Goal: Task Accomplishment & Management: Manage account settings

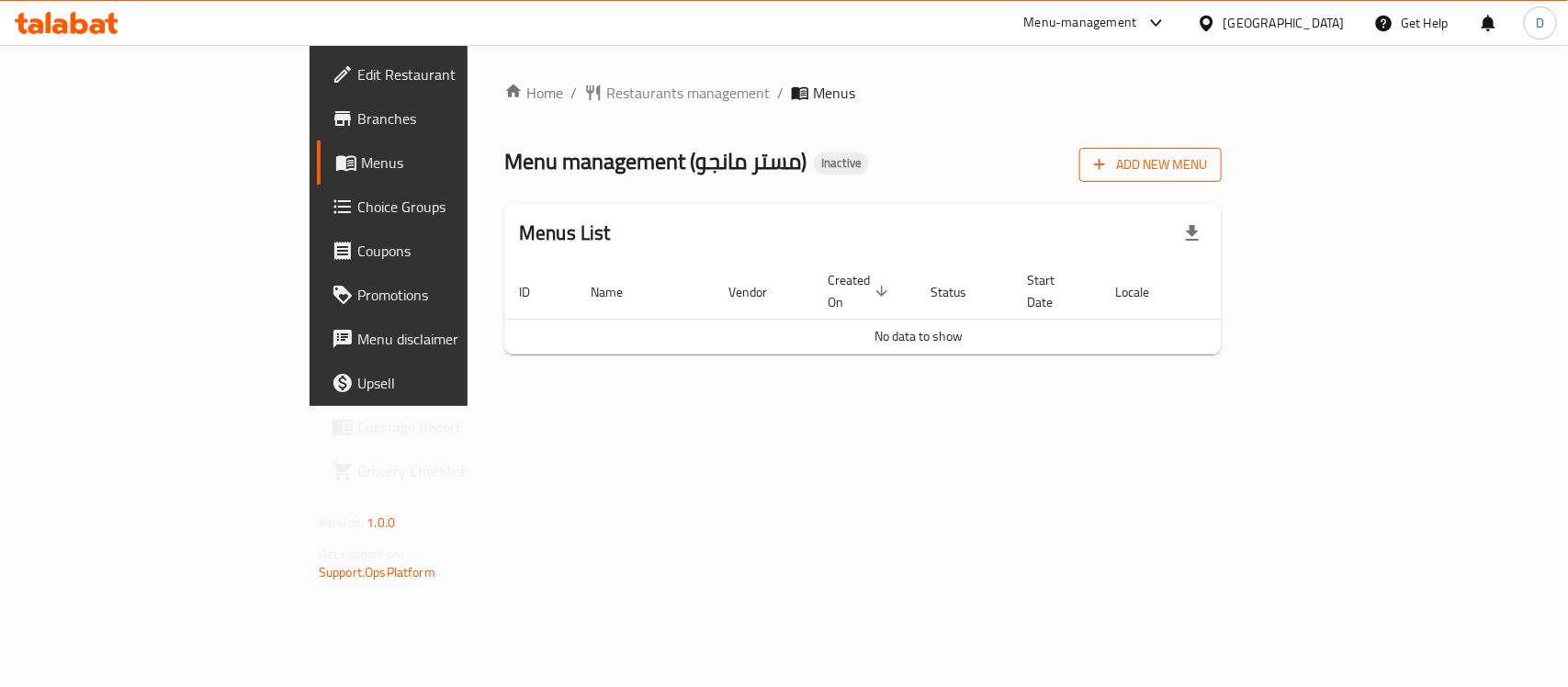
click at [1207, 159] on span "Add New Menu" at bounding box center [1151, 165] width 113 height 23
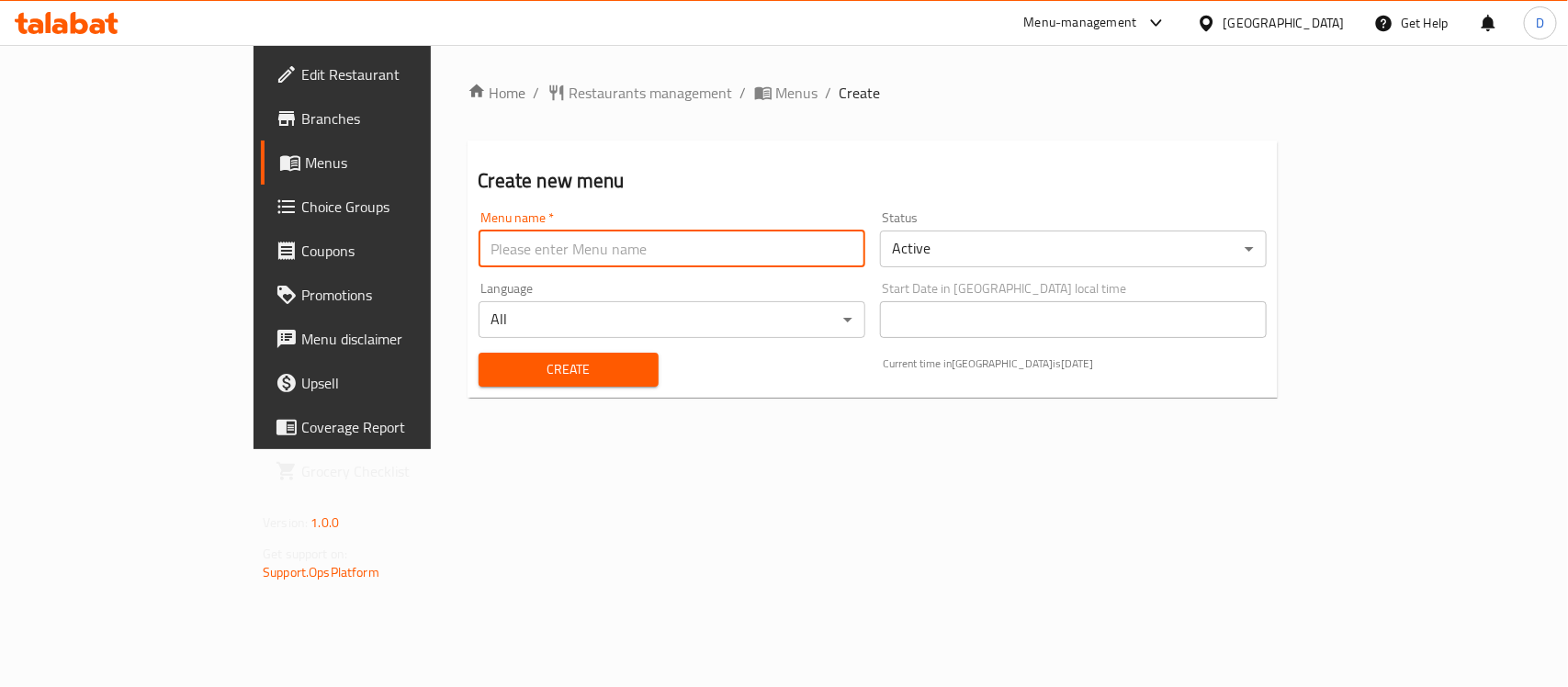
click at [506, 248] on input "text" at bounding box center [671, 248] width 387 height 37
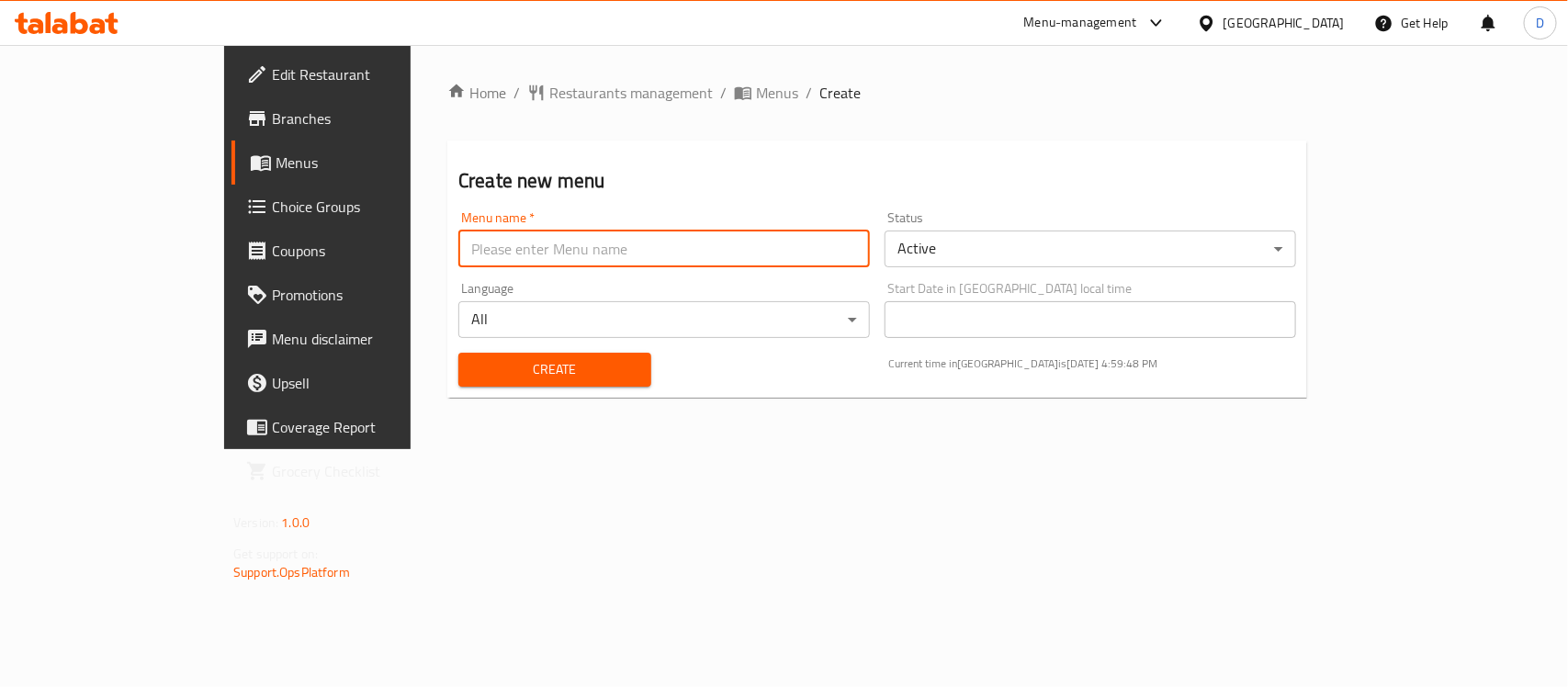
type input "menu"
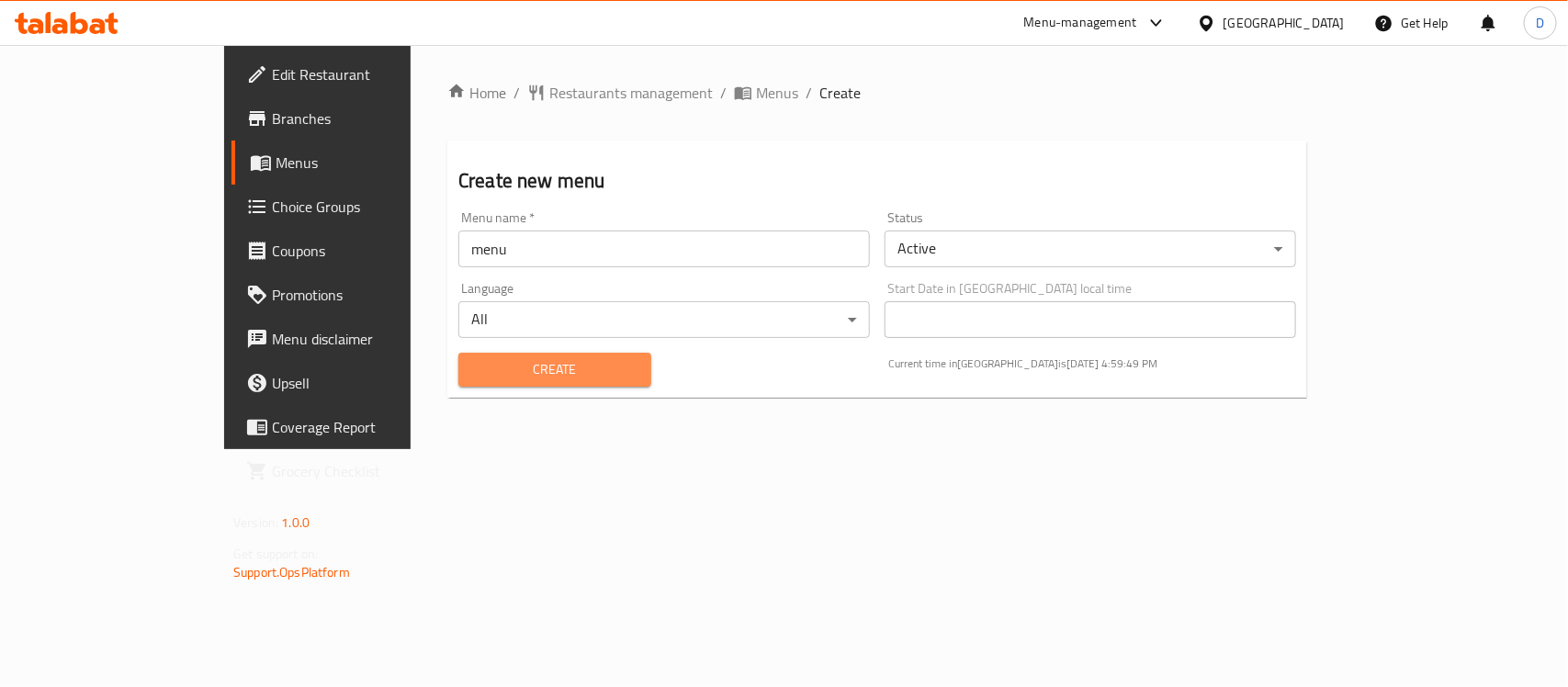
click at [473, 373] on span "Create" at bounding box center [555, 370] width 164 height 23
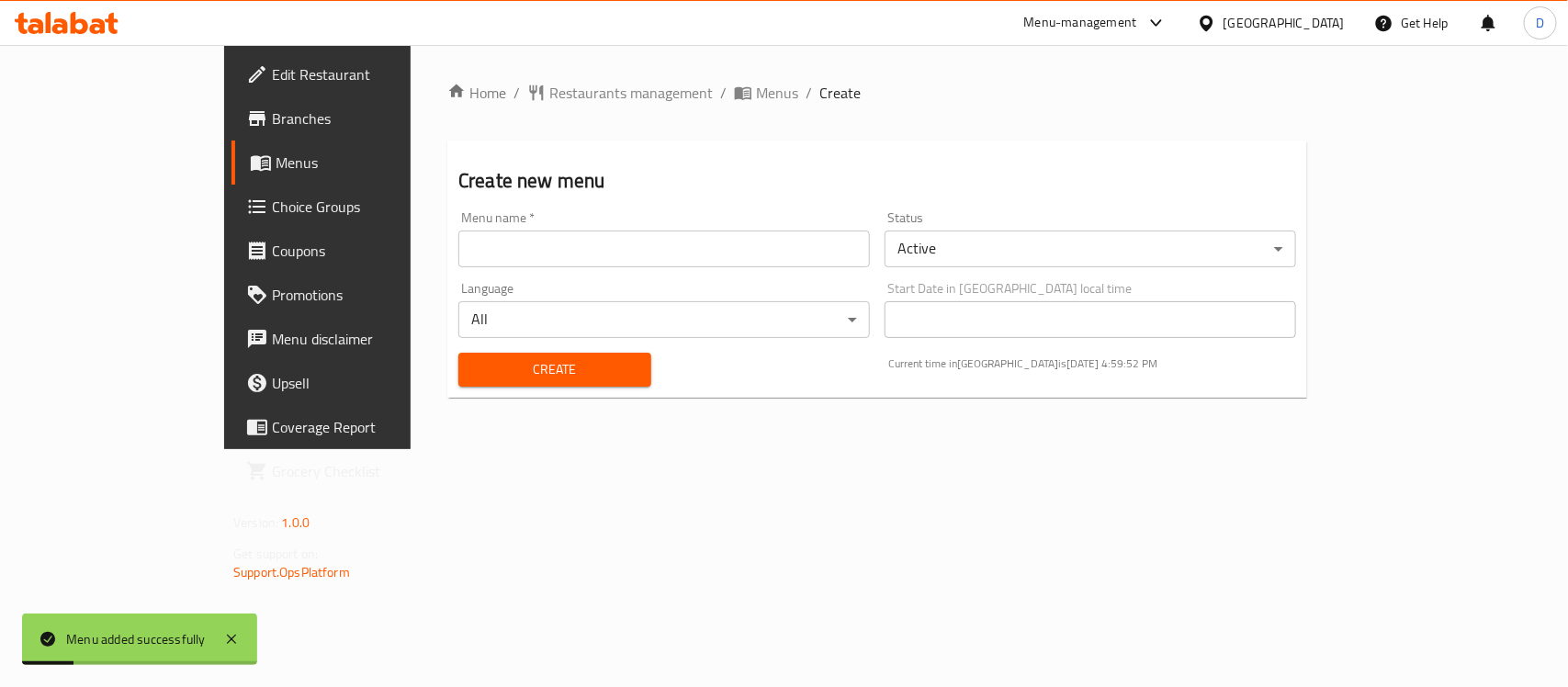
click at [276, 152] on span "Menus" at bounding box center [374, 162] width 196 height 22
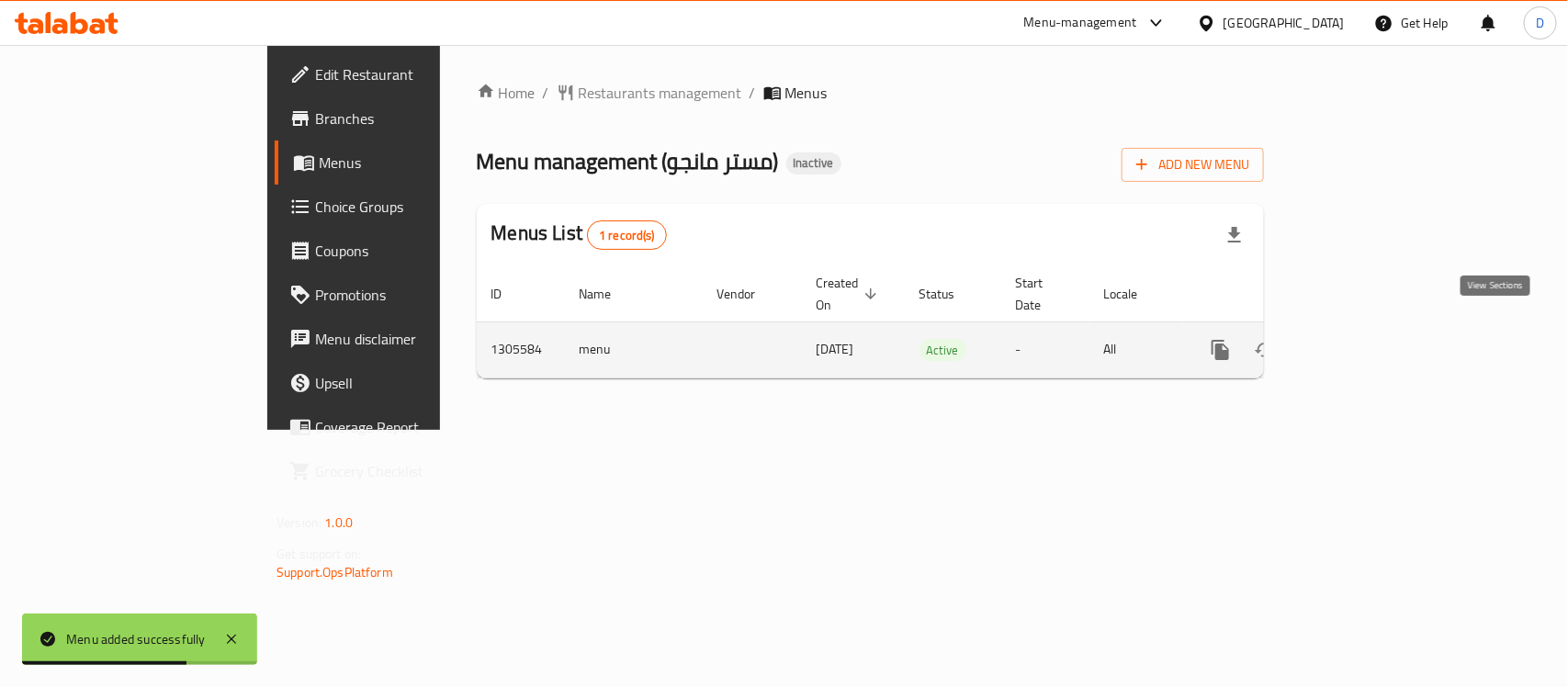
click at [1365, 339] on icon "enhanced table" at bounding box center [1352, 349] width 22 height 22
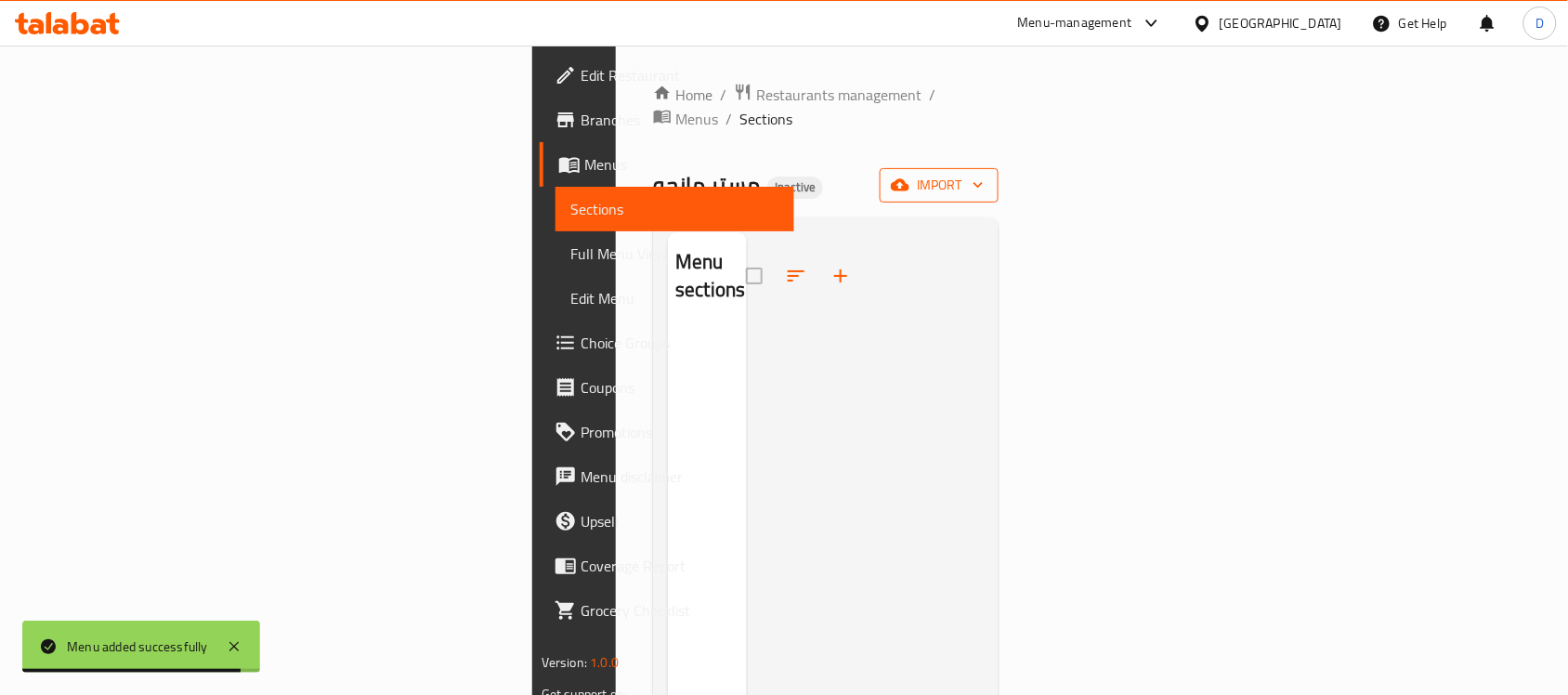
click at [983, 173] on span "import" at bounding box center [940, 185] width 89 height 23
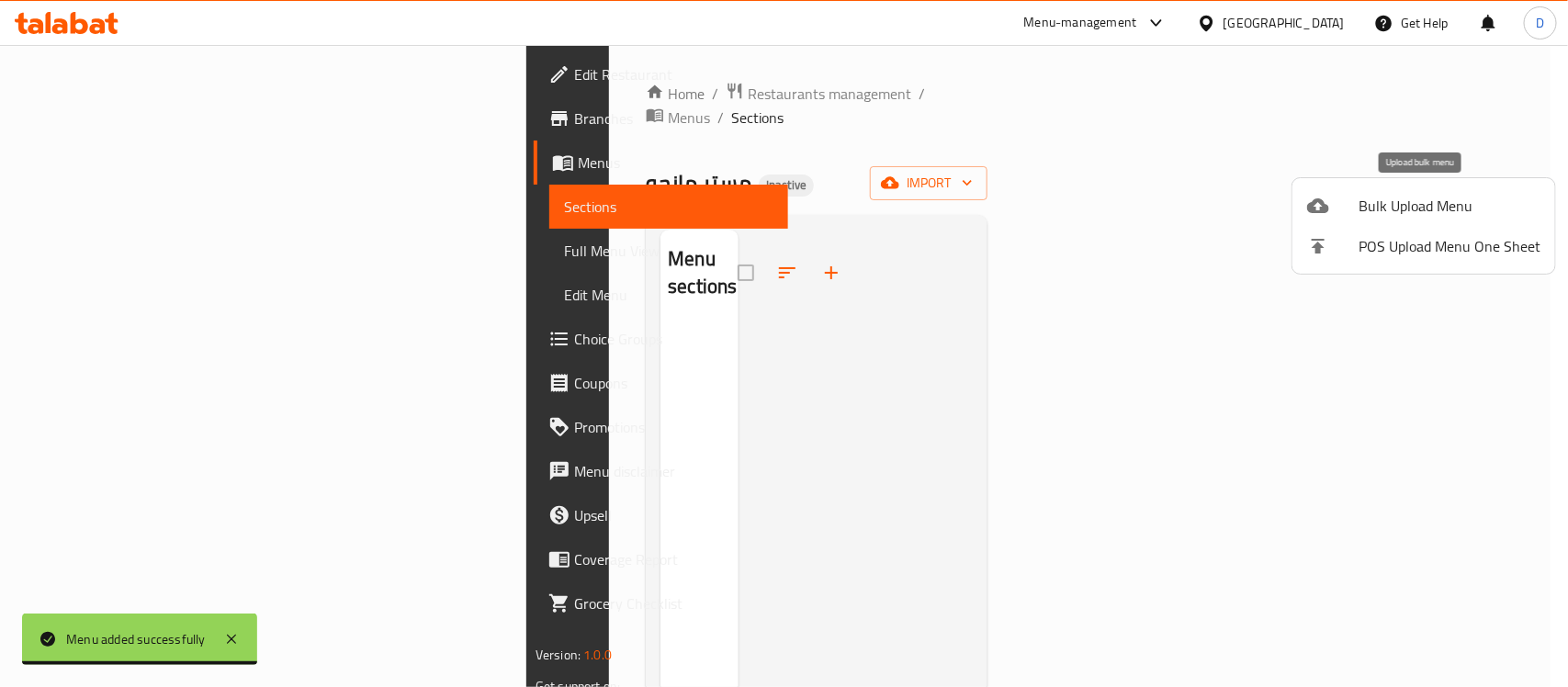
click at [1398, 208] on span "Bulk Upload Menu" at bounding box center [1449, 205] width 182 height 22
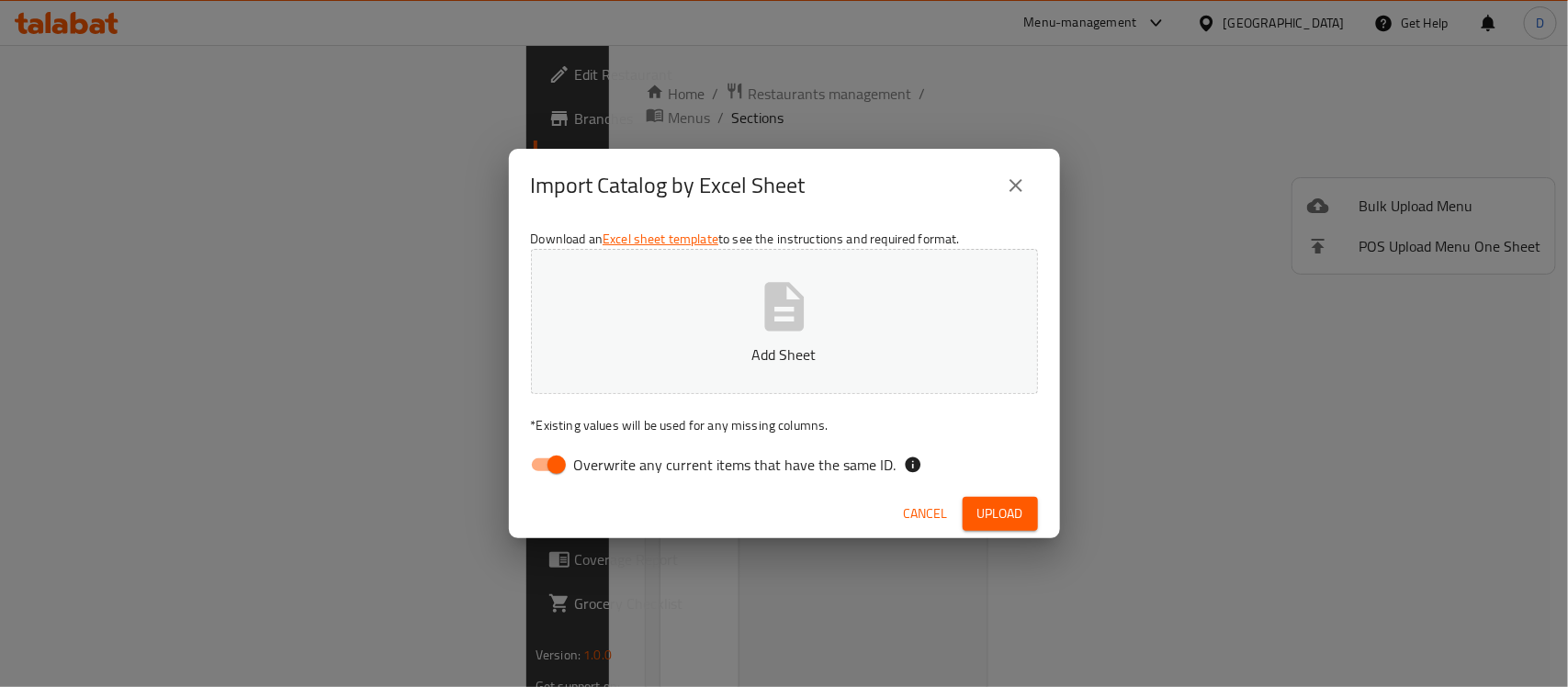
click at [536, 470] on input "Overwrite any current items that have the same ID." at bounding box center [557, 464] width 105 height 35
checkbox input "false"
click at [868, 421] on p "* Existing values will be used for any missing columns." at bounding box center [784, 425] width 508 height 19
click at [997, 519] on span "Upload" at bounding box center [1000, 514] width 46 height 23
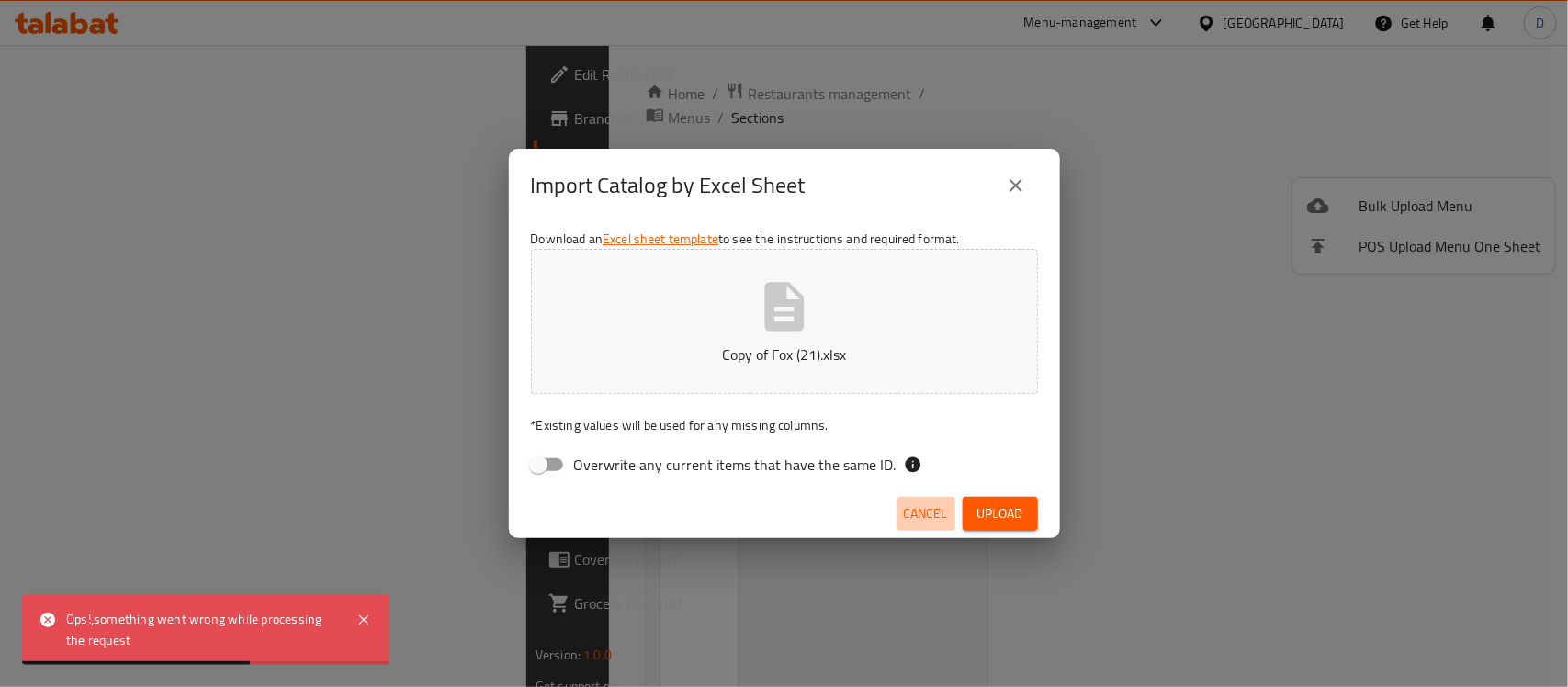
click at [912, 512] on span "Cancel" at bounding box center [926, 514] width 44 height 23
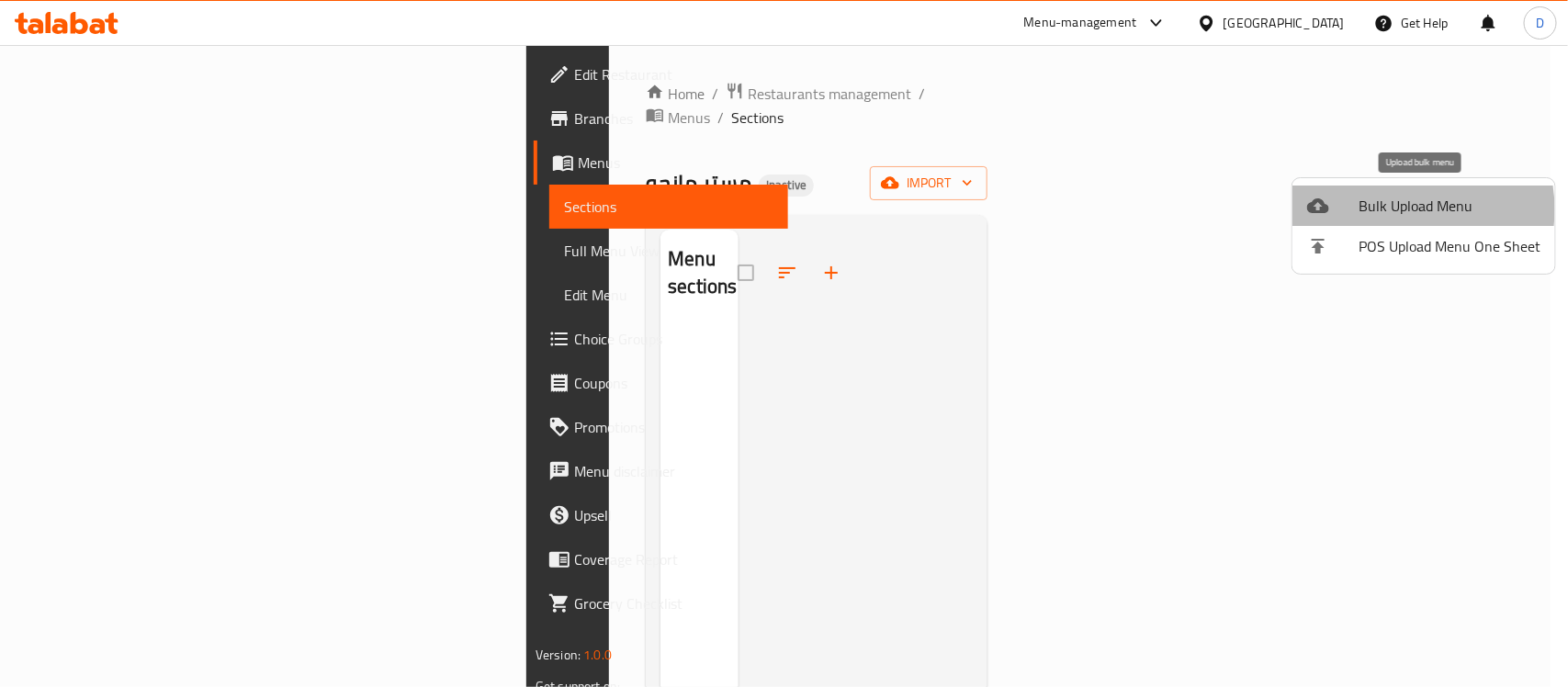
click at [1397, 209] on span "Bulk Upload Menu" at bounding box center [1449, 205] width 182 height 22
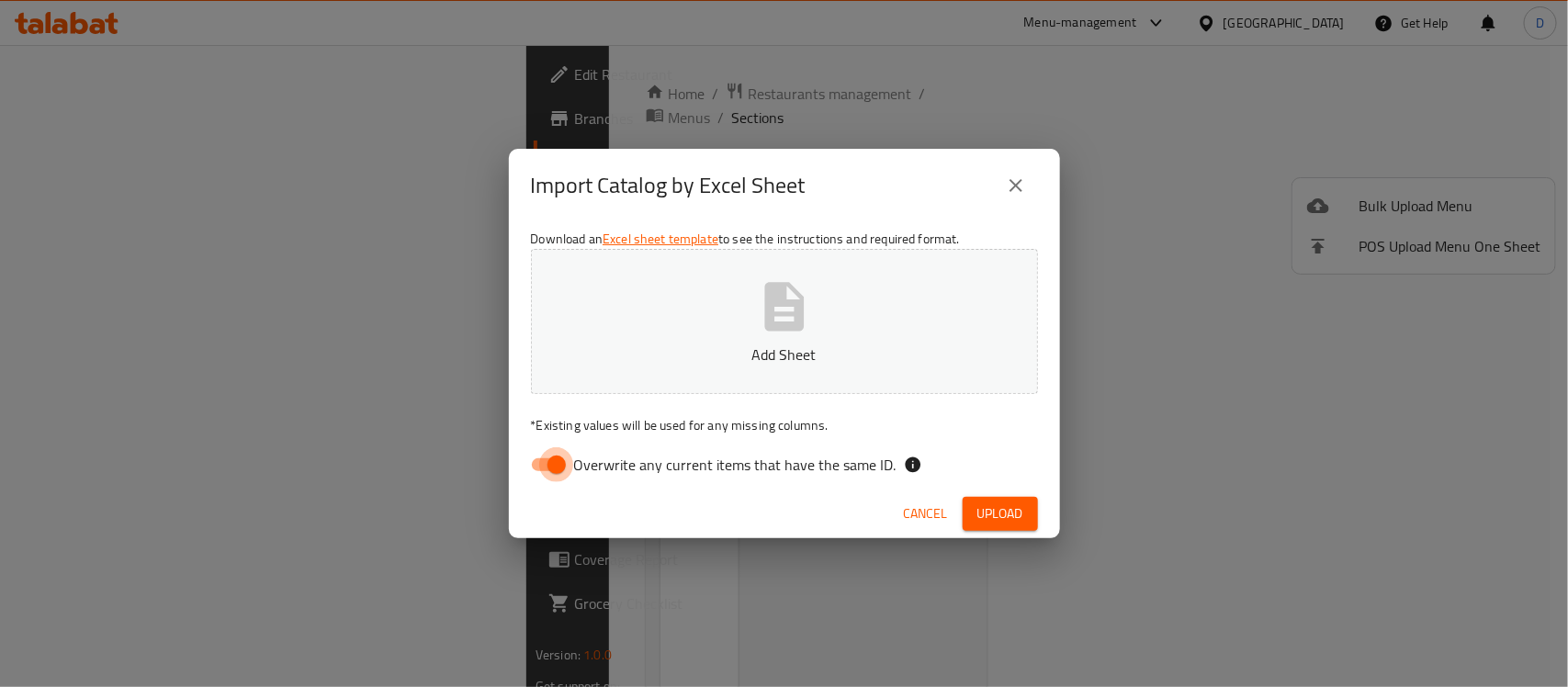
click at [542, 455] on input "Overwrite any current items that have the same ID." at bounding box center [557, 464] width 105 height 35
checkbox input "false"
click at [770, 335] on icon "button" at bounding box center [784, 307] width 58 height 58
click at [999, 506] on span "Upload" at bounding box center [1000, 514] width 46 height 23
click at [785, 315] on icon "button" at bounding box center [784, 307] width 40 height 49
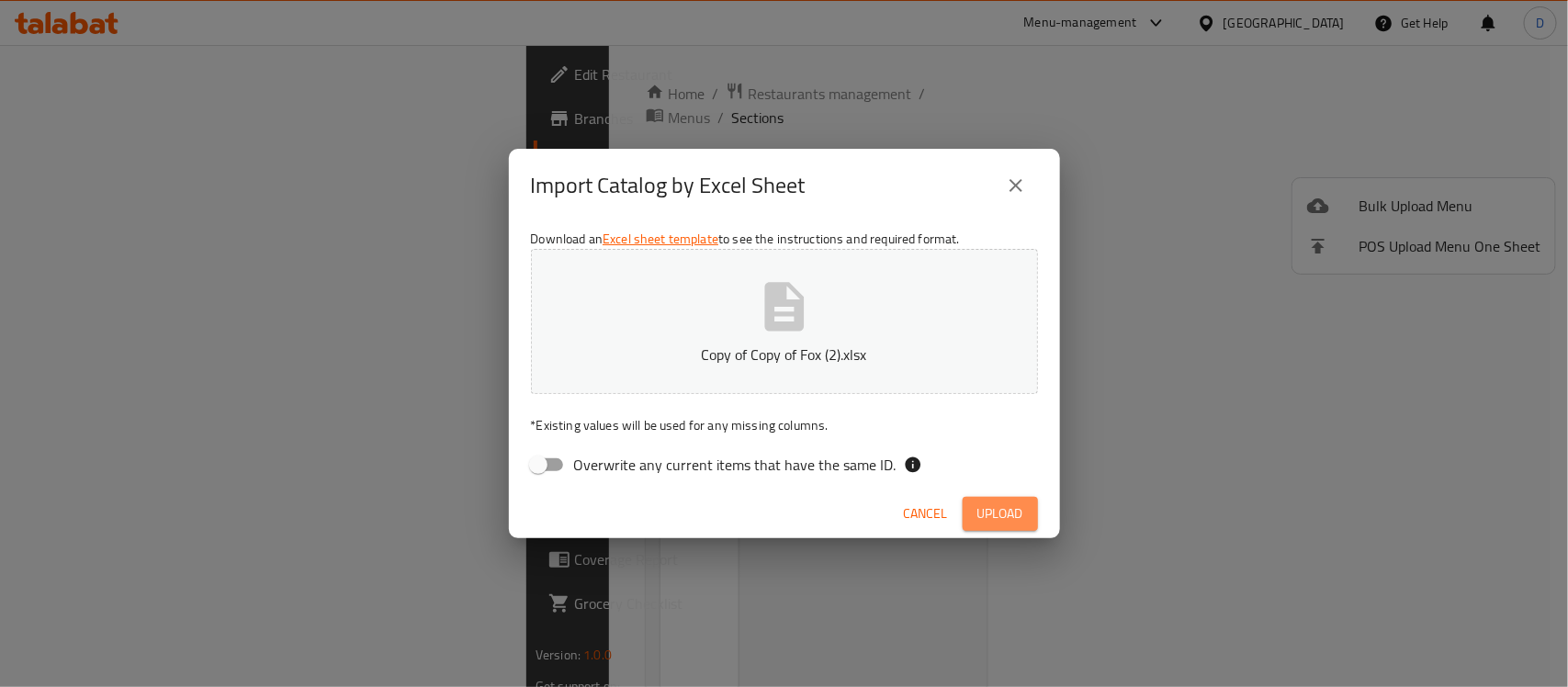
click at [1011, 515] on span "Upload" at bounding box center [1000, 514] width 46 height 23
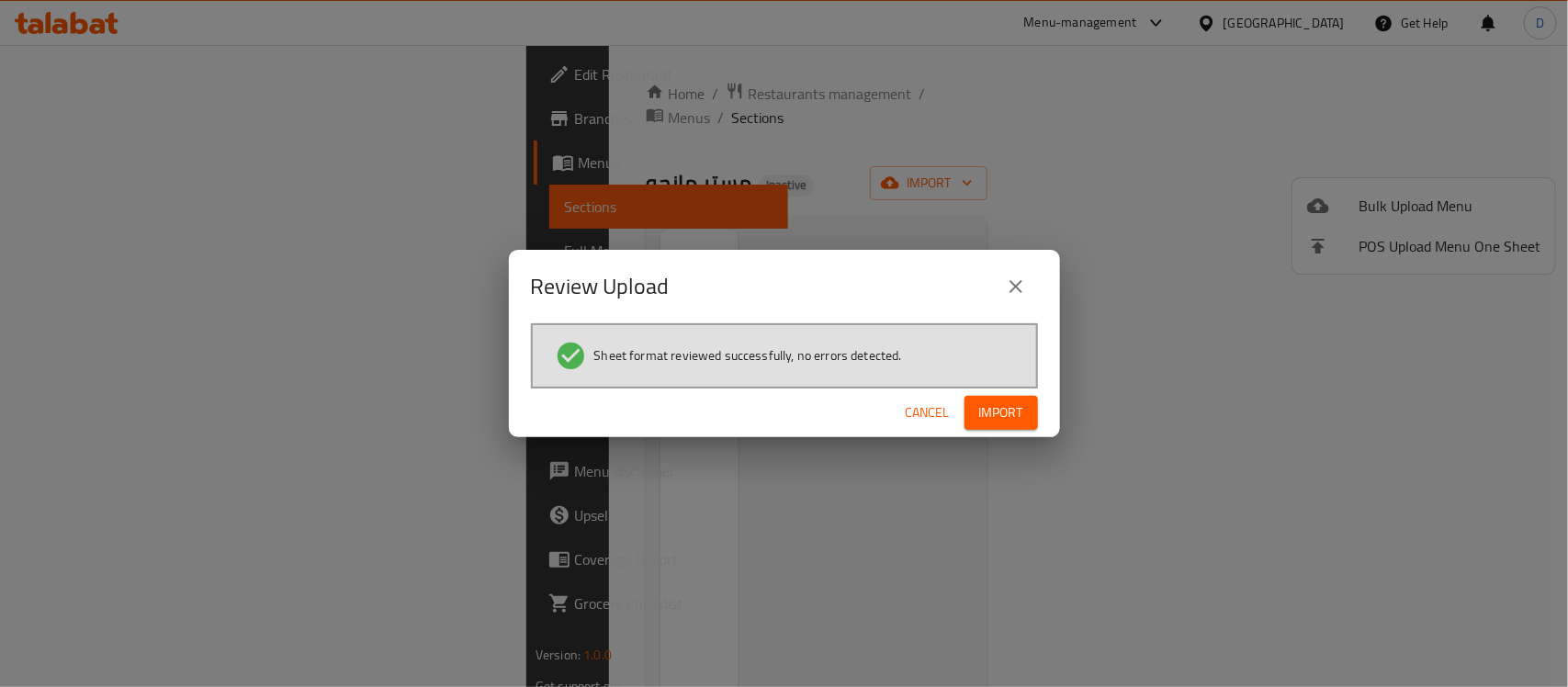
click at [999, 411] on span "Import" at bounding box center [1001, 412] width 44 height 23
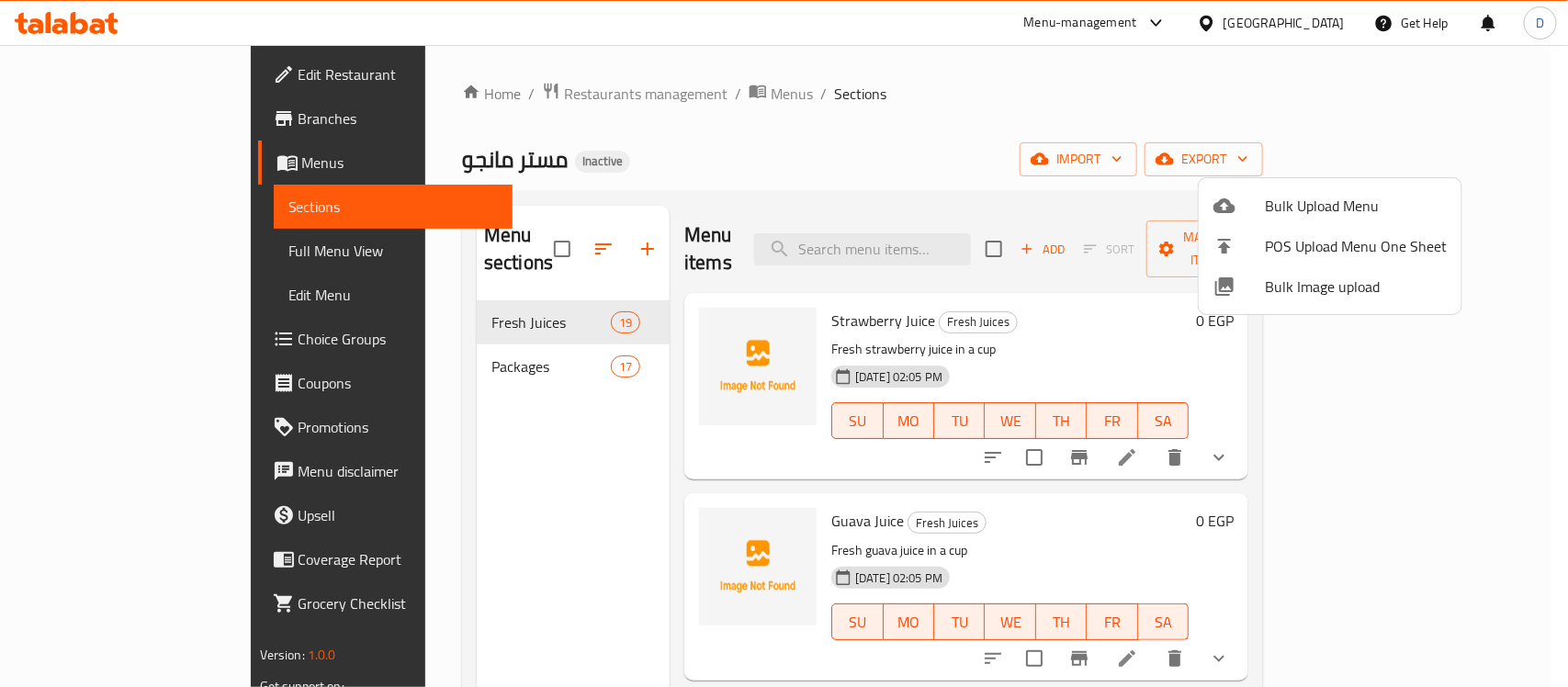
click at [97, 120] on div at bounding box center [784, 344] width 1568 height 687
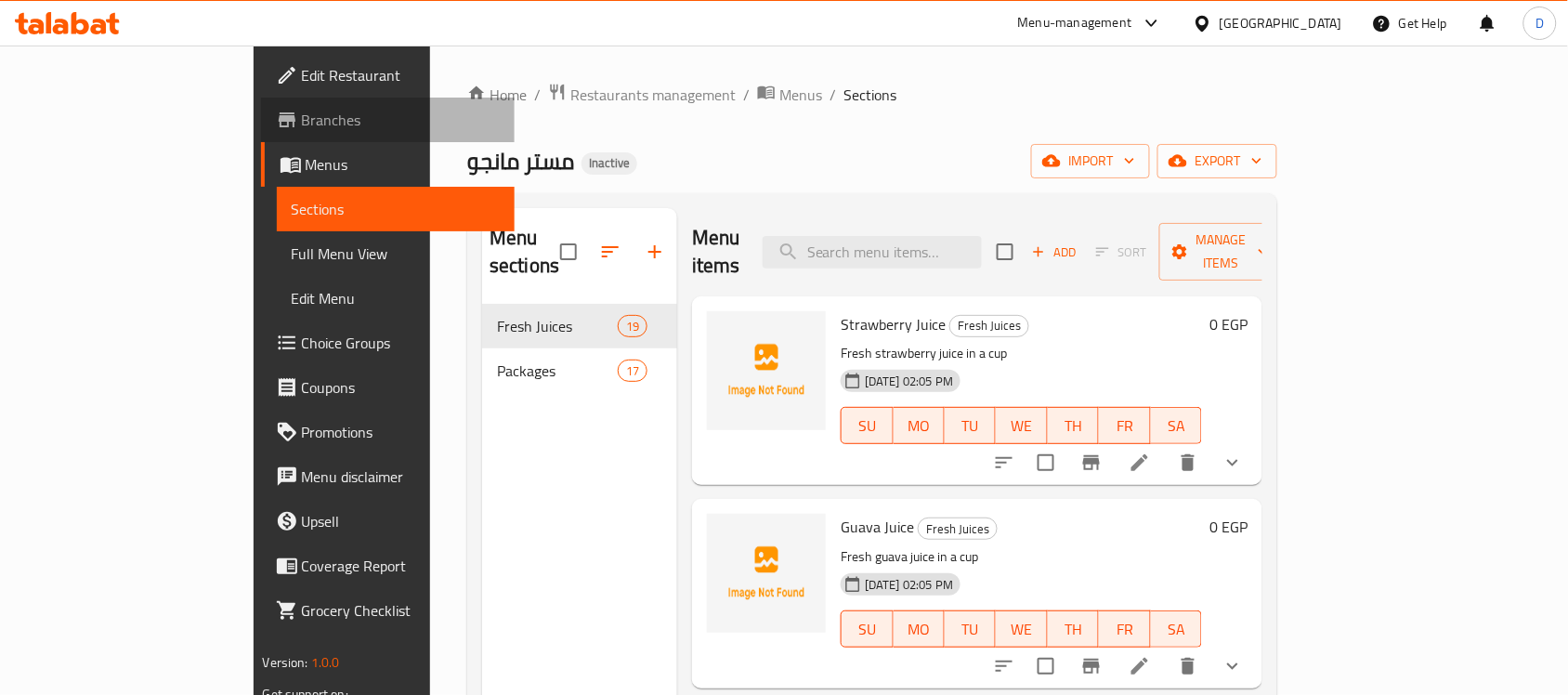
click at [302, 119] on span "Branches" at bounding box center [401, 119] width 199 height 22
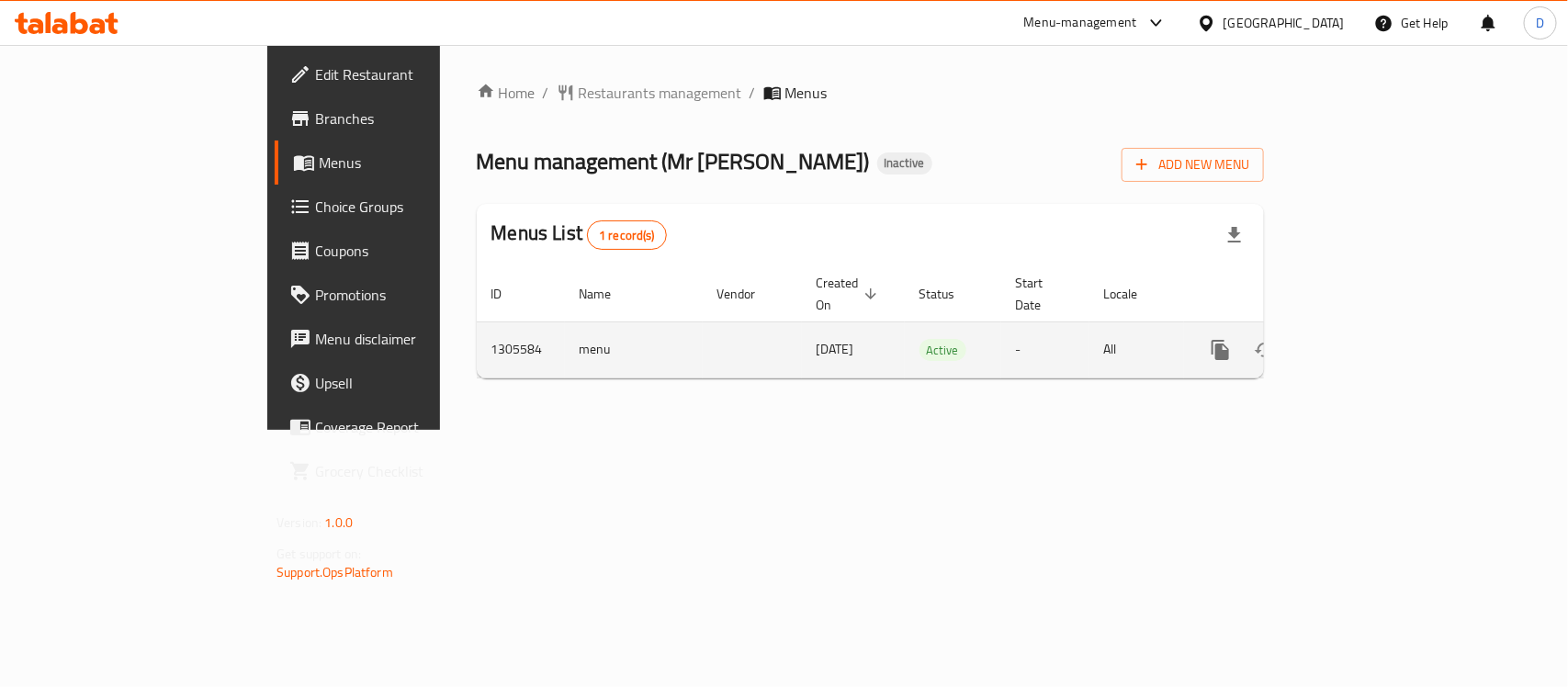
click at [1362, 342] on icon "enhanced table" at bounding box center [1353, 350] width 17 height 17
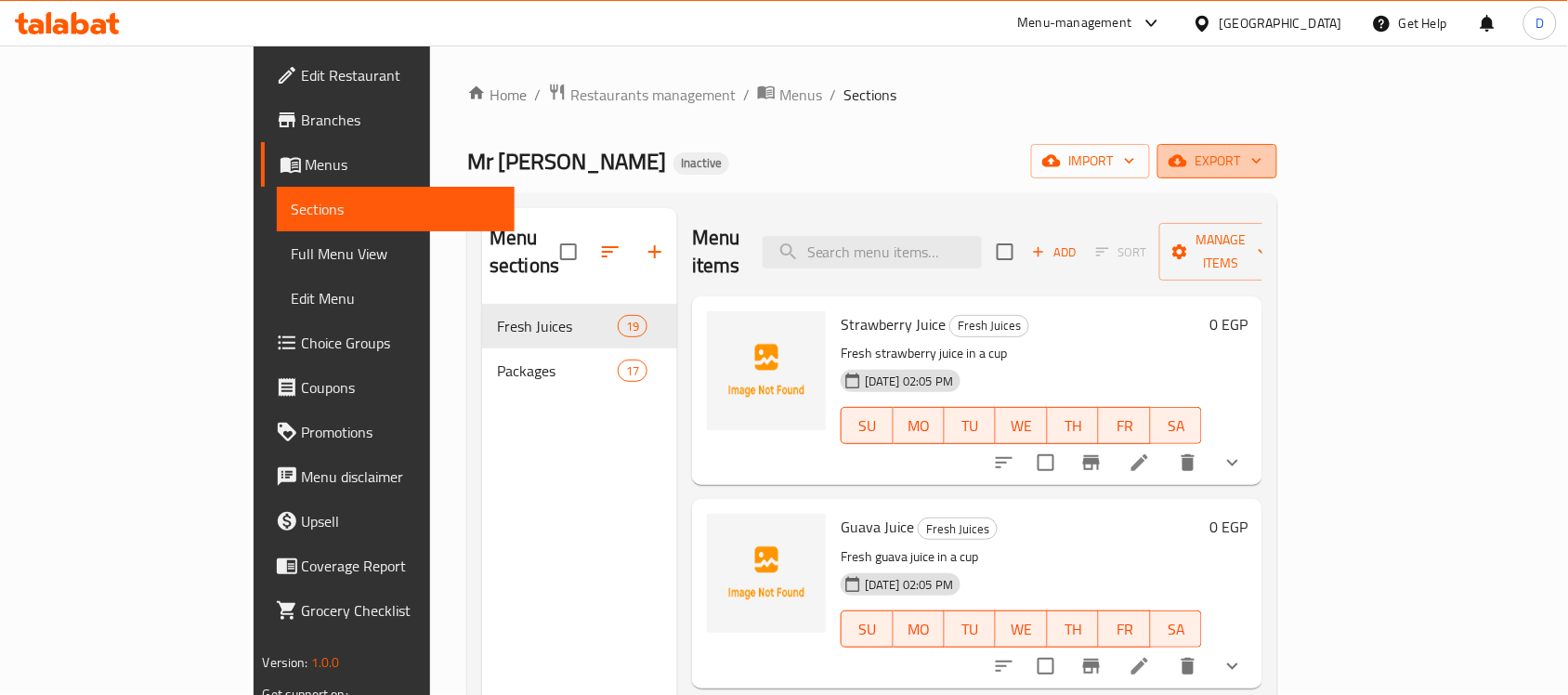
click at [1262, 156] on span "export" at bounding box center [1217, 161] width 90 height 23
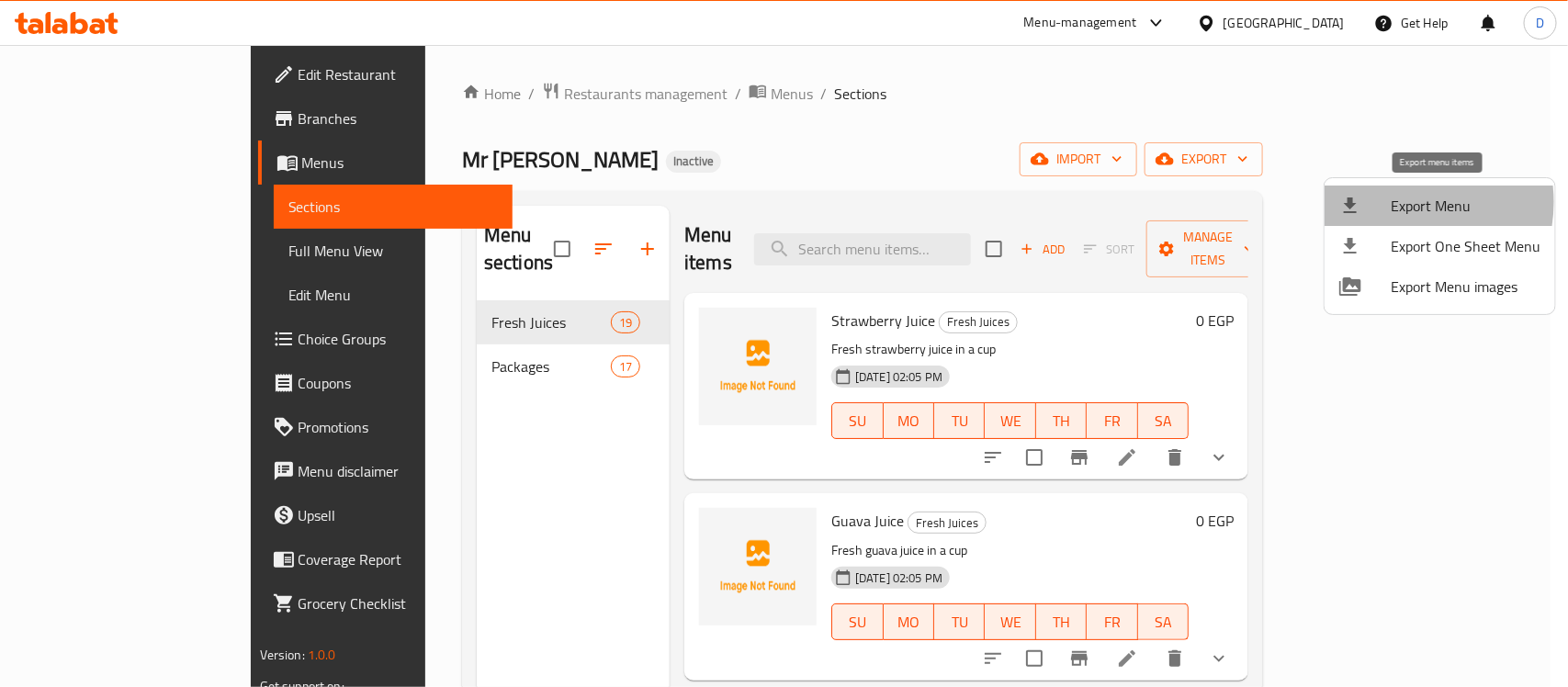
click at [1395, 202] on span "Export Menu" at bounding box center [1465, 205] width 150 height 22
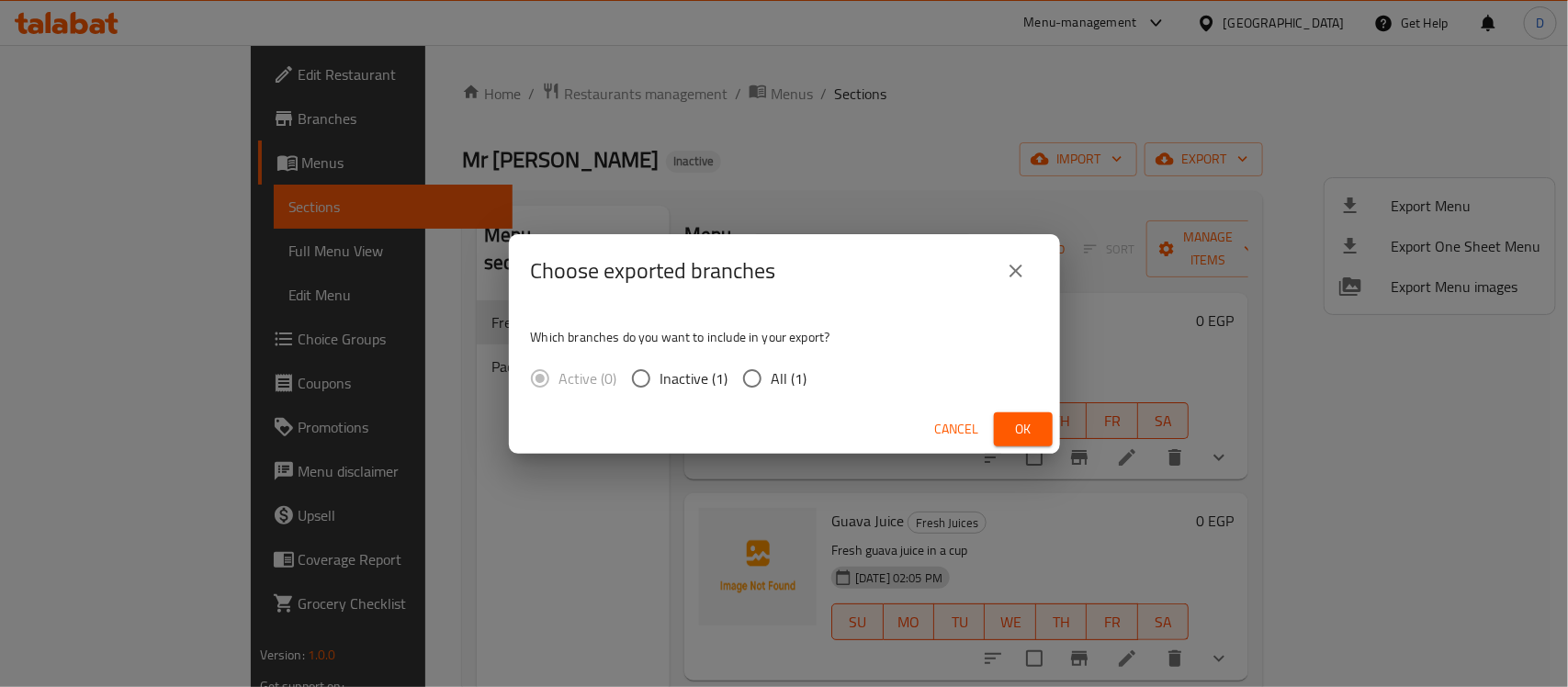
click at [753, 378] on input "All (1)" at bounding box center [752, 377] width 39 height 39
radio input "true"
click at [1016, 425] on span "Ok" at bounding box center [1023, 429] width 29 height 23
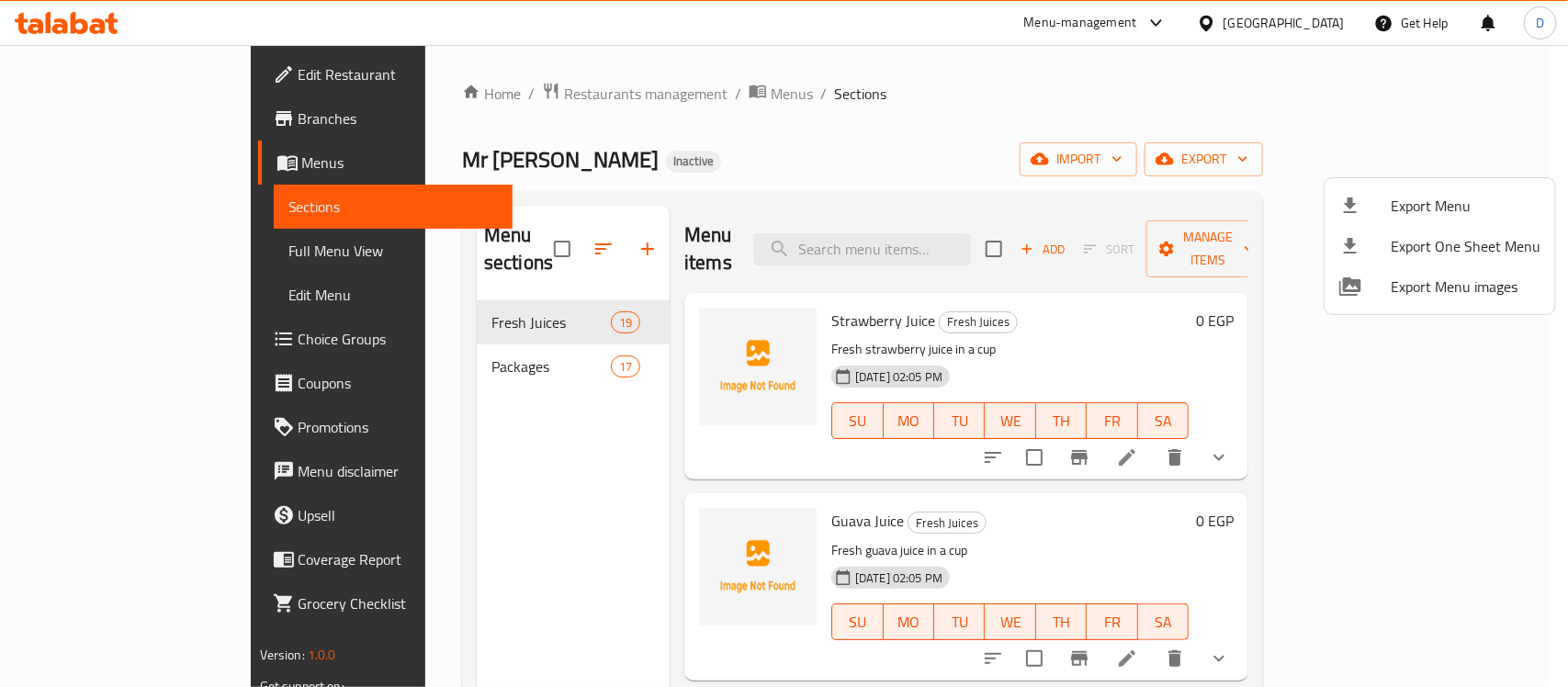
click at [112, 253] on div at bounding box center [784, 344] width 1568 height 687
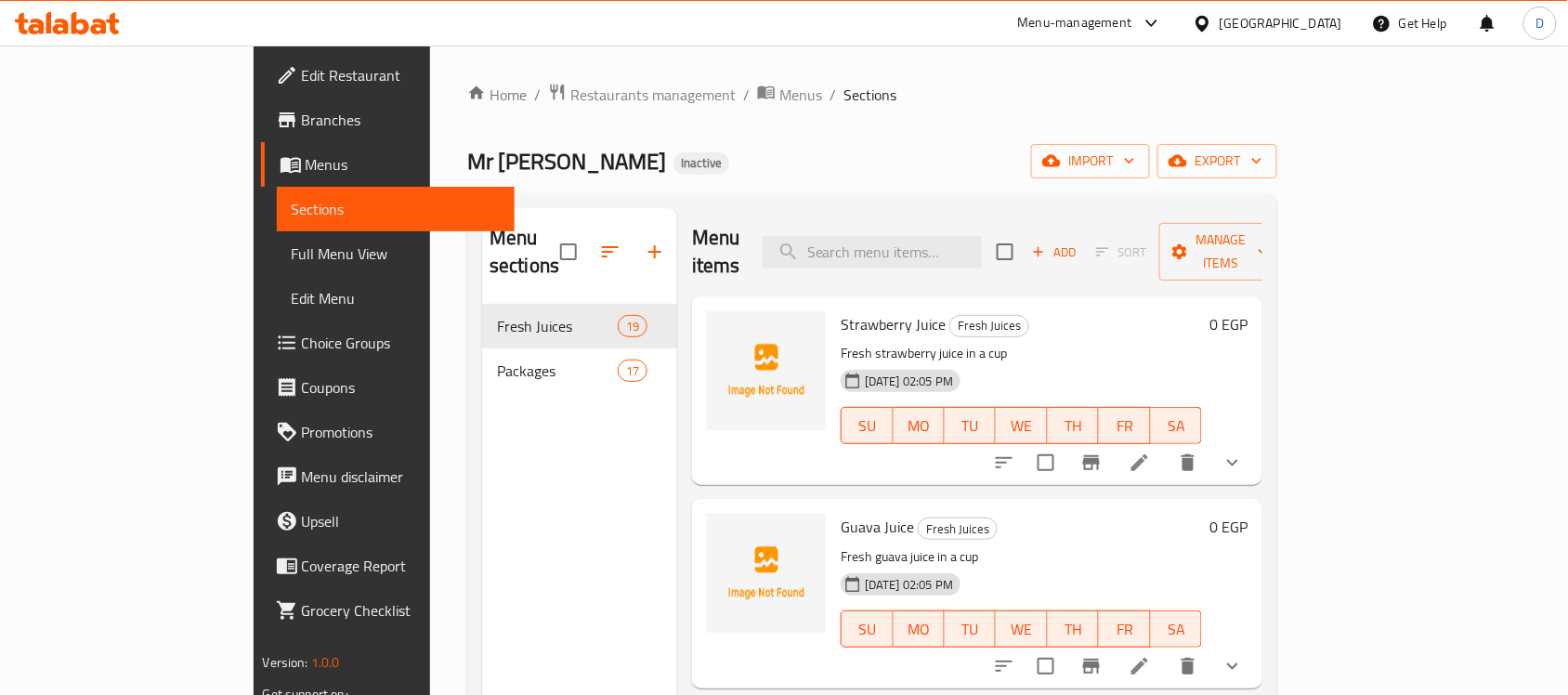
click at [291, 248] on span "Full Menu View" at bounding box center [396, 253] width 209 height 22
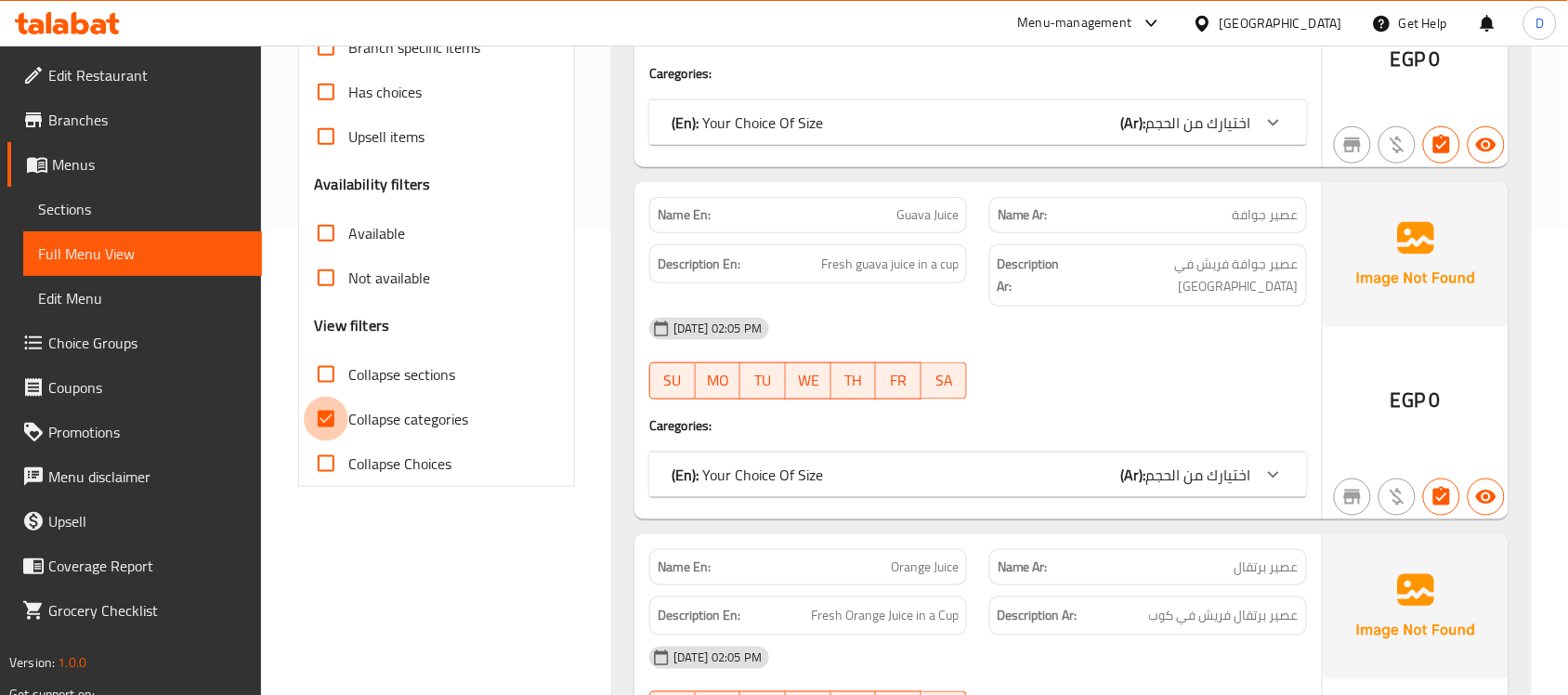
click at [319, 421] on input "Collapse categories" at bounding box center [326, 419] width 45 height 45
checkbox input "false"
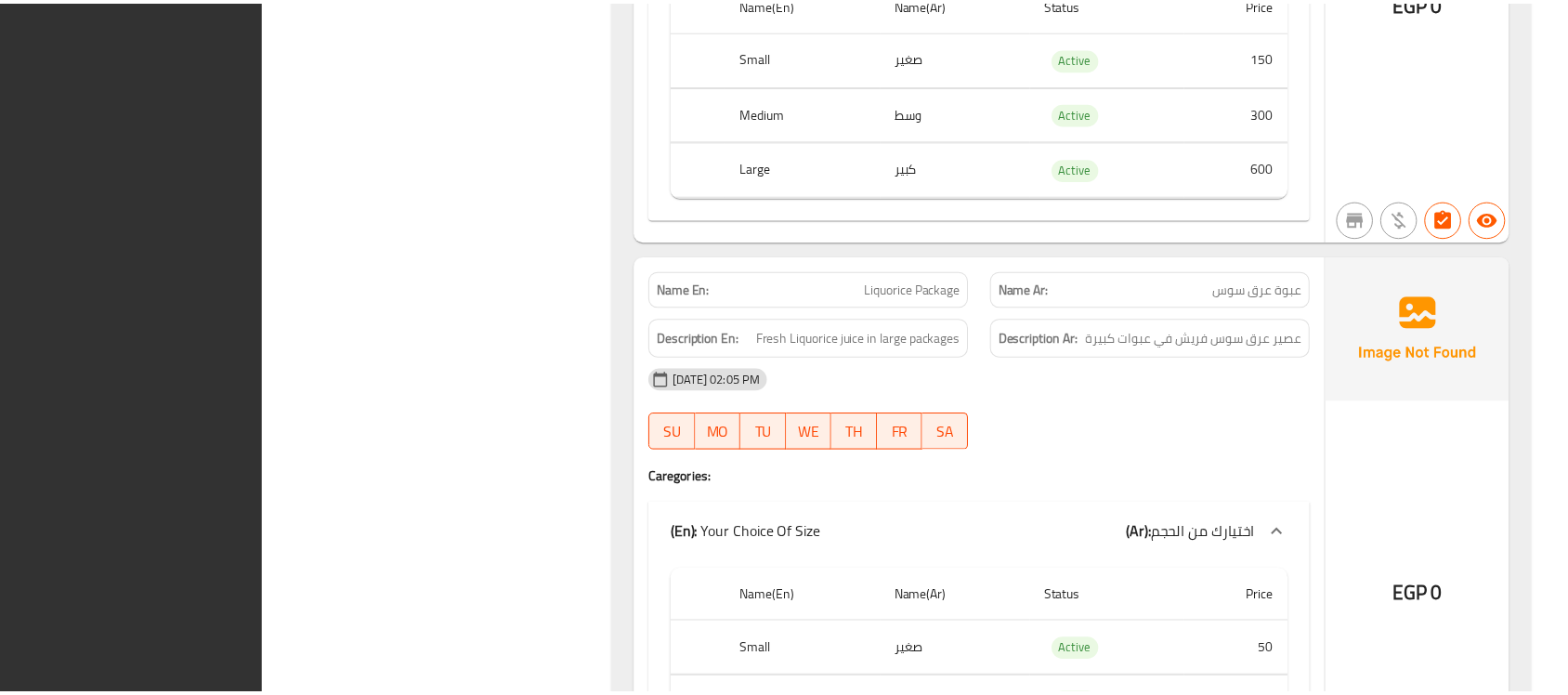
scroll to position [21467, 0]
